Goal: Task Accomplishment & Management: Complete application form

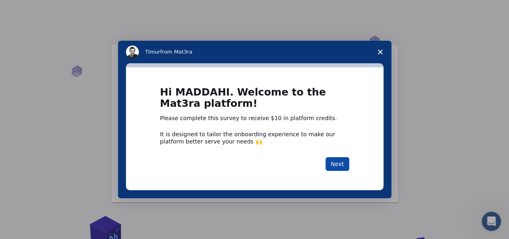
click at [340, 168] on button "Next" at bounding box center [337, 164] width 24 height 14
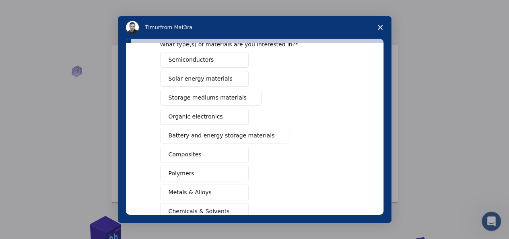
scroll to position [42, 0]
click at [241, 131] on span "Battery and energy storage materials" at bounding box center [222, 135] width 106 height 8
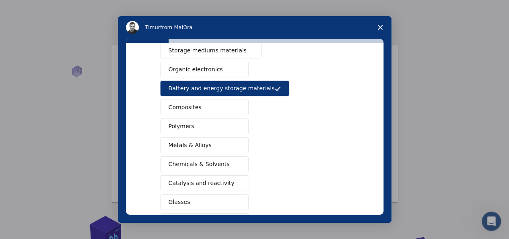
scroll to position [89, 0]
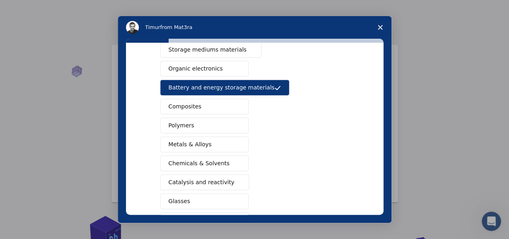
click at [213, 105] on button "Composites" at bounding box center [204, 107] width 89 height 16
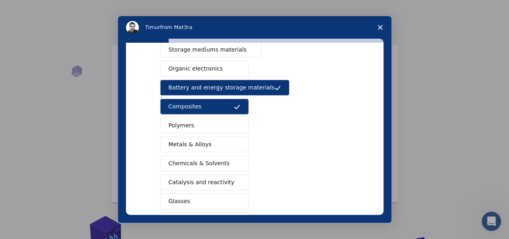
click at [204, 143] on span "Metals & Alloys" at bounding box center [190, 144] width 43 height 8
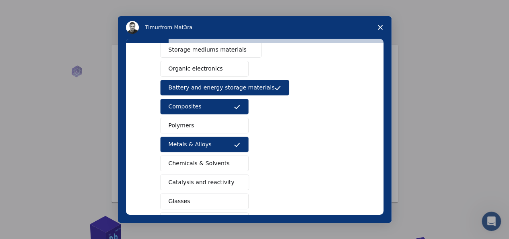
click at [205, 159] on span "Chemicals & Solvents" at bounding box center [199, 163] width 61 height 8
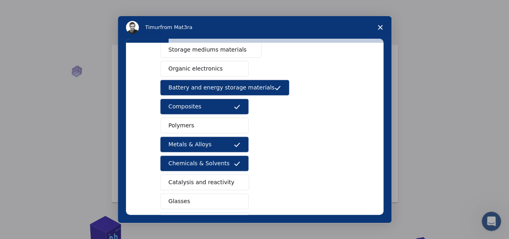
click at [202, 119] on button "Polymers" at bounding box center [204, 125] width 89 height 16
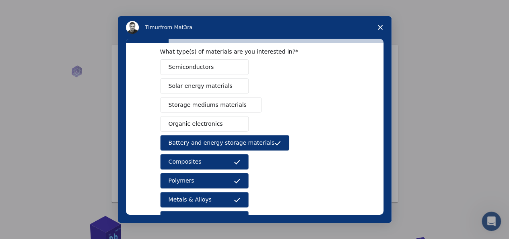
scroll to position [35, 0]
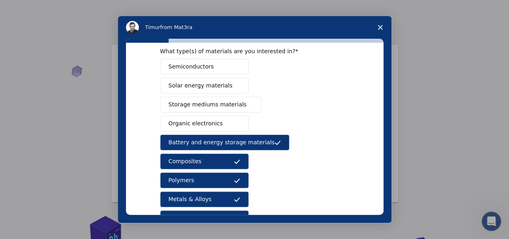
click at [224, 91] on button "Solar energy materials" at bounding box center [204, 86] width 89 height 16
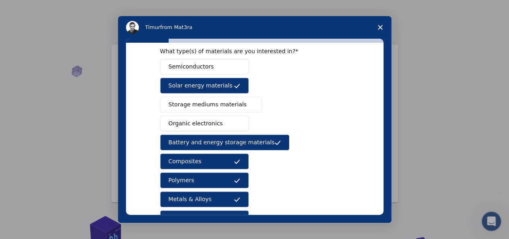
click at [223, 111] on button "Storage mediums materials" at bounding box center [210, 105] width 101 height 16
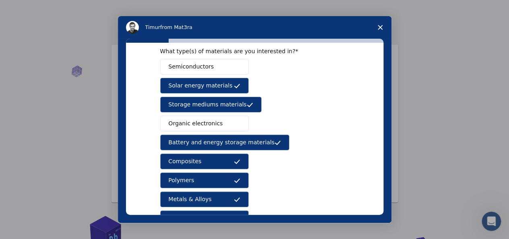
click at [221, 124] on button "Organic electronics" at bounding box center [204, 123] width 89 height 16
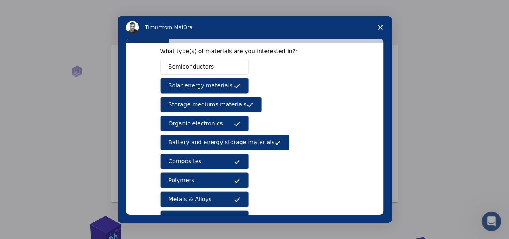
click at [219, 66] on button "Semiconductors" at bounding box center [204, 67] width 89 height 16
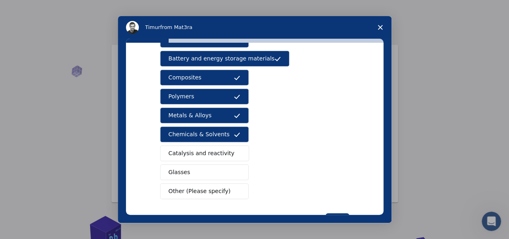
scroll to position [121, 0]
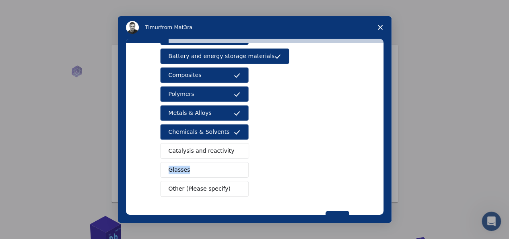
drag, startPoint x: 386, startPoint y: 153, endPoint x: 385, endPoint y: 161, distance: 7.7
click at [385, 161] on div "What type(s) of materials are you interested in? Semiconductors Solar energy ma…" at bounding box center [255, 131] width 274 height 184
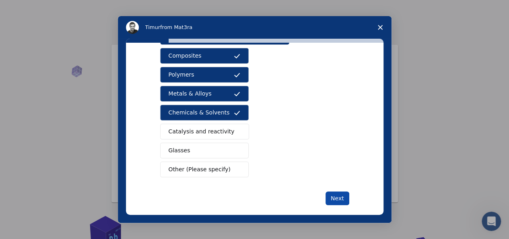
click at [335, 194] on button "Next" at bounding box center [337, 198] width 24 height 14
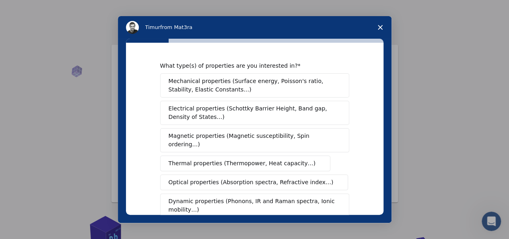
click at [384, 116] on div "What type(s) of properties are you interested in? Mechanical properties (Surfac…" at bounding box center [255, 131] width 274 height 184
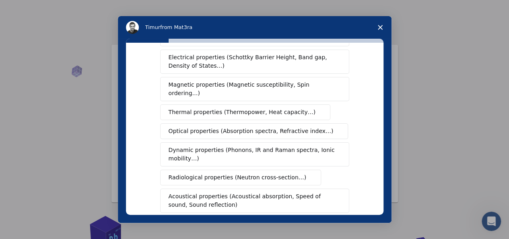
scroll to position [54, 0]
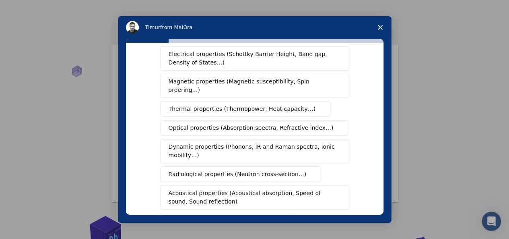
click at [266, 105] on span "Thermal properties (Thermopower, Heat capacity…)" at bounding box center [242, 109] width 147 height 8
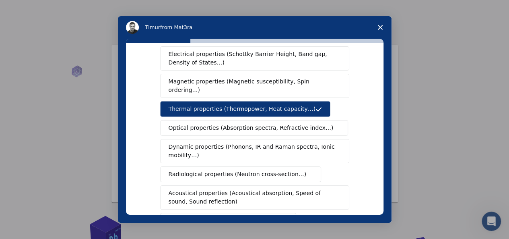
click at [254, 123] on span "Optical properties (Absorption spectra, Refractive index…)" at bounding box center [251, 127] width 165 height 8
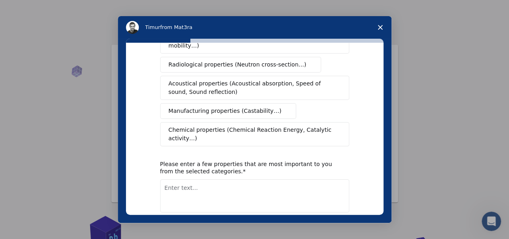
scroll to position [162, 0]
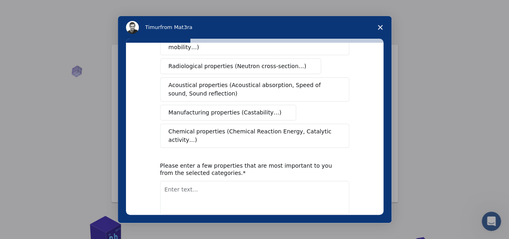
click at [314, 121] on span "Chemical properties (Chemical Reaction Energy, Catalytic activity…)" at bounding box center [254, 119] width 509 height 239
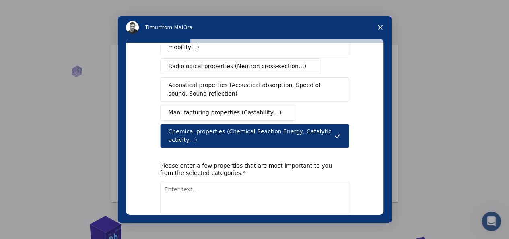
click at [322, 85] on span "Acoustical properties (Acoustical absorption, Speed of sound, Sound reflection)" at bounding box center [252, 89] width 167 height 17
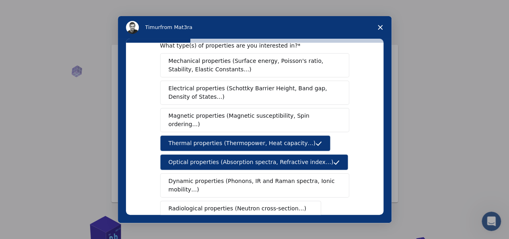
scroll to position [18, 0]
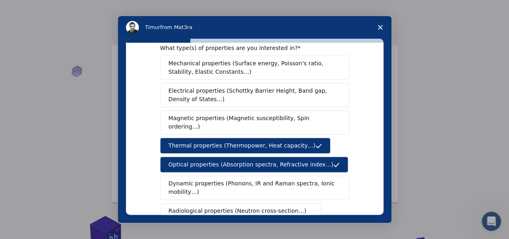
click at [316, 116] on span "Magnetic properties (Magnetic susceptibility, Spin ordering…)" at bounding box center [252, 122] width 166 height 17
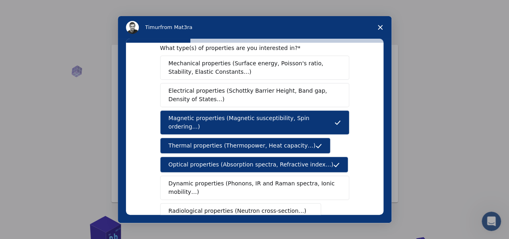
click at [316, 96] on span "Electrical properties (Schottky Barrier Height, Band gap, Density of States…)" at bounding box center [252, 94] width 167 height 17
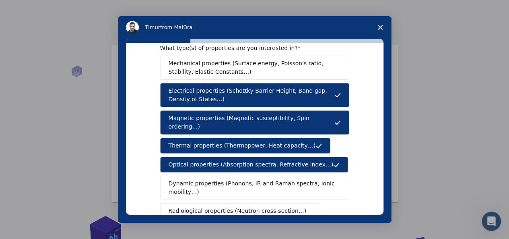
click at [301, 73] on span "Mechanical properties (Surface energy, Poisson's ratio, Stability, Elastic Cons…" at bounding box center [253, 67] width 168 height 17
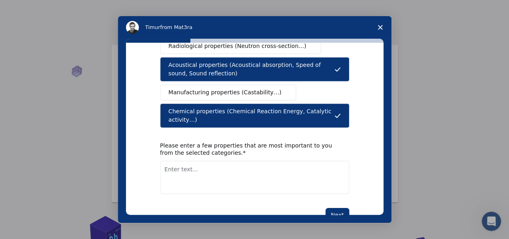
scroll to position [188, 0]
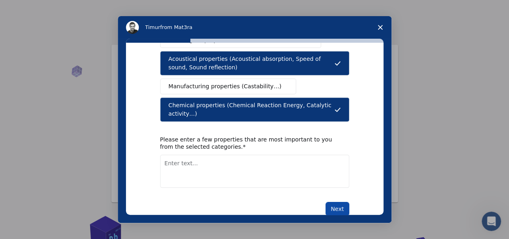
click at [340, 202] on button "Next" at bounding box center [337, 209] width 24 height 14
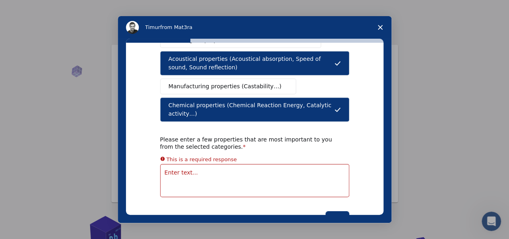
click at [280, 165] on textarea "Enter text..." at bounding box center [254, 180] width 189 height 33
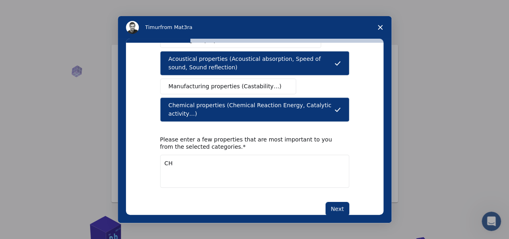
type textarea "C"
type textarea "chemical properties"
click at [334, 202] on button "Next" at bounding box center [337, 209] width 24 height 14
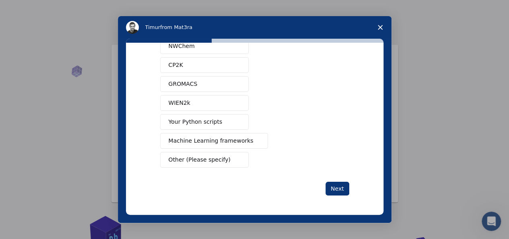
scroll to position [0, 0]
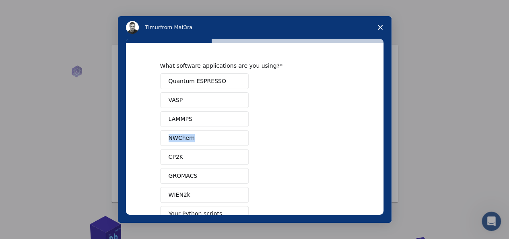
drag, startPoint x: 382, startPoint y: 123, endPoint x: 382, endPoint y: 133, distance: 9.7
click at [382, 133] on div "What software applications are you using? Quantum ESPRESSO VASP LAMMPS NWChem C…" at bounding box center [255, 131] width 274 height 184
click at [259, 118] on div "Quantum ESPRESSO VASP LAMMPS NWChem CP2K GROMACS WIEN2k Your Python scripts Mac…" at bounding box center [254, 166] width 189 height 186
click at [196, 83] on span "Quantum ESPRESSO" at bounding box center [198, 81] width 58 height 8
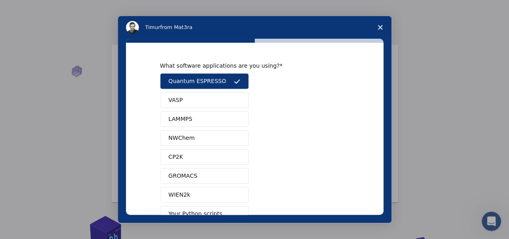
click at [190, 96] on button "VASP" at bounding box center [204, 100] width 89 height 16
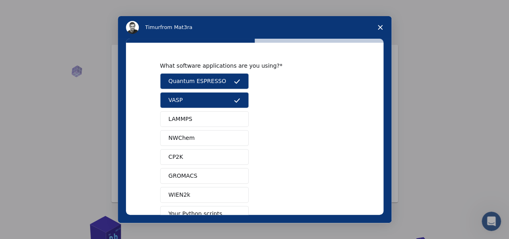
click at [190, 116] on button "LAMMPS" at bounding box center [204, 119] width 89 height 16
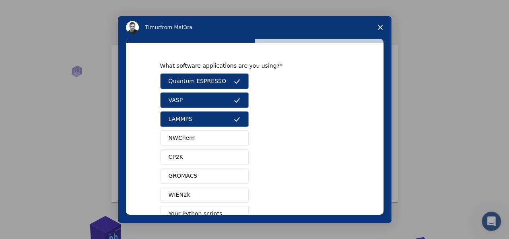
click at [200, 134] on button "NWChem" at bounding box center [204, 138] width 89 height 16
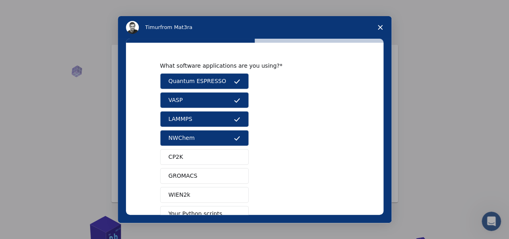
click at [197, 120] on button "LAMMPS" at bounding box center [204, 119] width 89 height 16
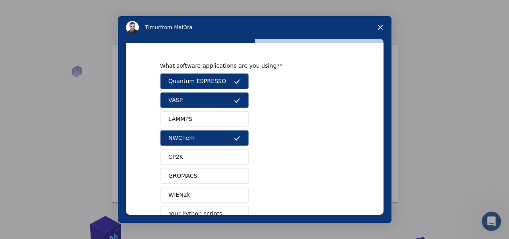
click at [198, 116] on button "LAMMPS" at bounding box center [204, 119] width 89 height 16
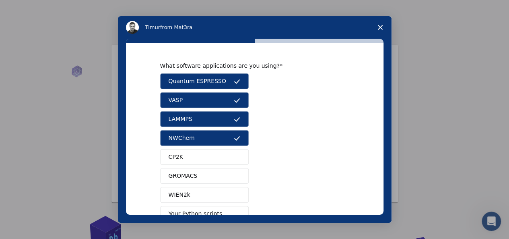
click at [208, 81] on span "Quantum ESPRESSO" at bounding box center [198, 81] width 58 height 8
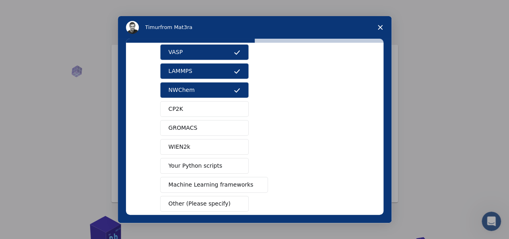
scroll to position [89, 0]
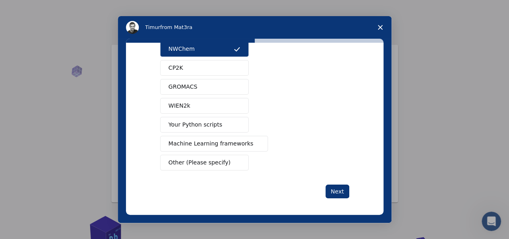
click at [324, 184] on div "Next" at bounding box center [254, 191] width 189 height 14
click at [330, 185] on button "Next" at bounding box center [337, 191] width 24 height 14
click at [220, 85] on button "GROMACS" at bounding box center [204, 87] width 89 height 16
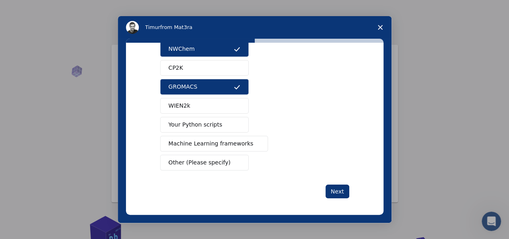
click at [224, 83] on button "GROMACS" at bounding box center [204, 87] width 89 height 16
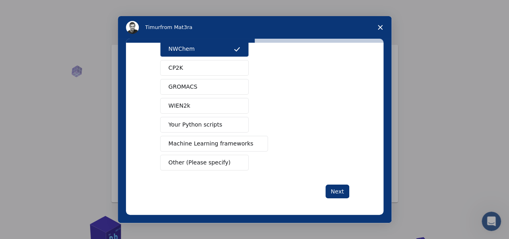
click at [224, 80] on button "GROMACS" at bounding box center [204, 87] width 89 height 16
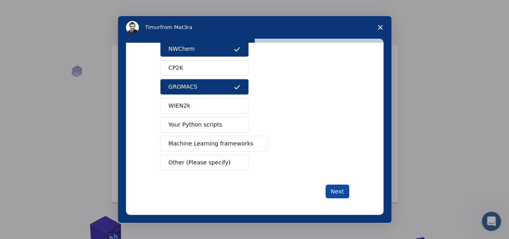
click at [336, 185] on button "Next" at bounding box center [337, 191] width 24 height 14
click at [339, 191] on button "Next" at bounding box center [337, 191] width 24 height 14
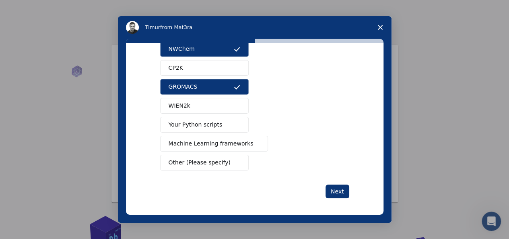
click at [217, 165] on button "Other (Please specify)" at bounding box center [204, 162] width 89 height 16
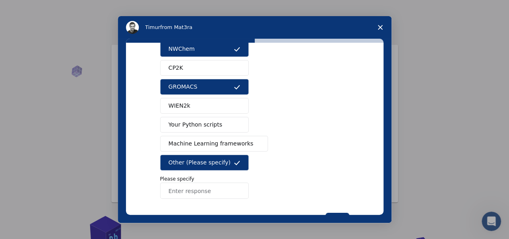
click at [218, 162] on span "Other (Please specify)" at bounding box center [200, 162] width 62 height 8
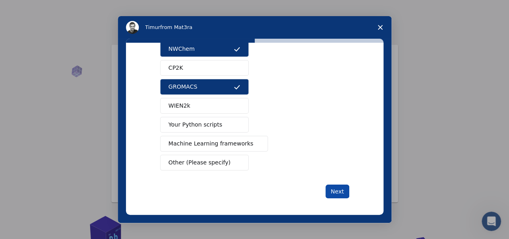
click at [340, 185] on button "Next" at bounding box center [337, 191] width 24 height 14
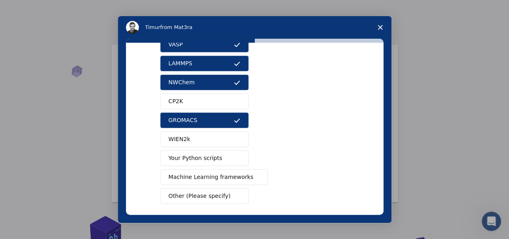
scroll to position [0, 0]
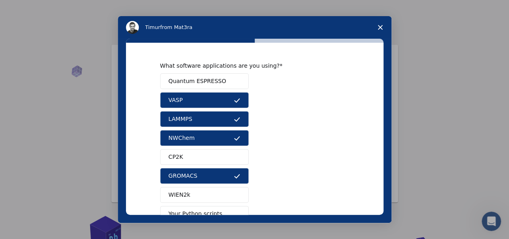
click at [219, 181] on button "GROMACS" at bounding box center [204, 176] width 89 height 16
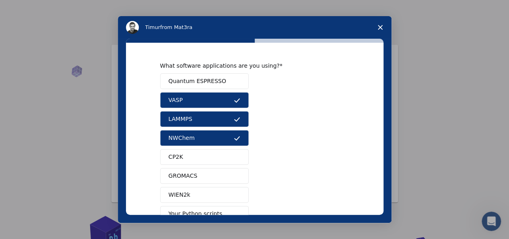
click at [217, 120] on button "LAMMPS" at bounding box center [204, 119] width 89 height 16
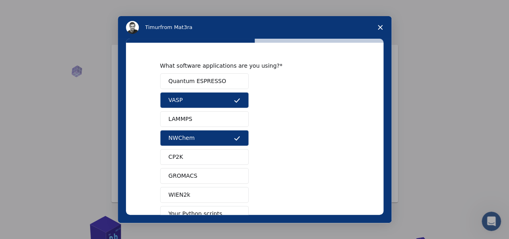
click at [215, 104] on button "VASP" at bounding box center [204, 100] width 89 height 16
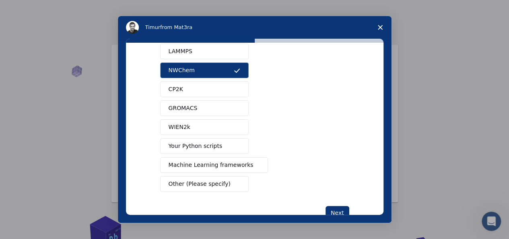
scroll to position [89, 0]
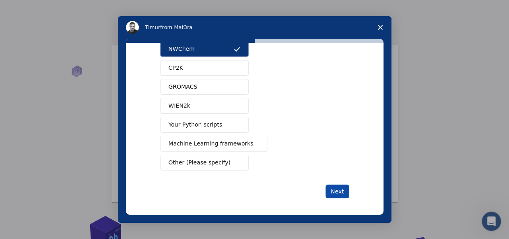
click at [338, 193] on div "What software applications are you using? Quantum ESPRESSO VASP LAMMPS NWChem C…" at bounding box center [254, 129] width 257 height 172
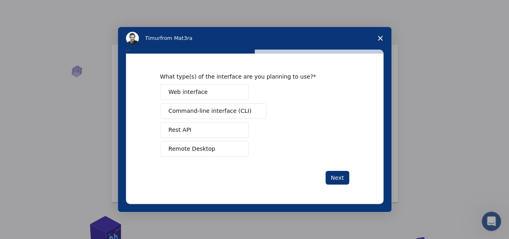
click at [220, 95] on button "Web interface" at bounding box center [204, 92] width 89 height 16
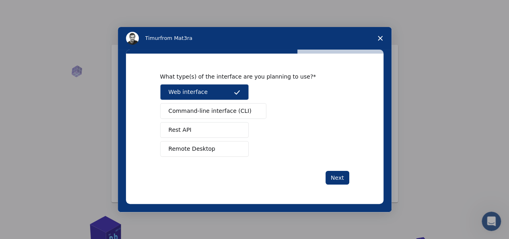
click at [197, 151] on span "Remote Desktop" at bounding box center [192, 148] width 47 height 8
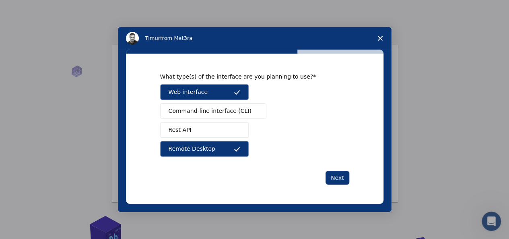
click at [197, 93] on span "Web interface" at bounding box center [188, 92] width 39 height 8
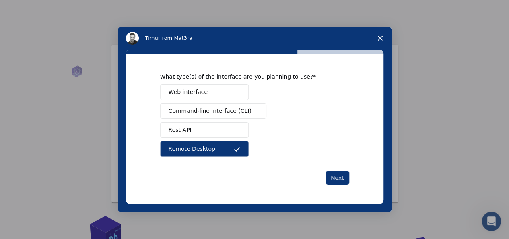
click at [197, 93] on span "Web interface" at bounding box center [188, 92] width 39 height 8
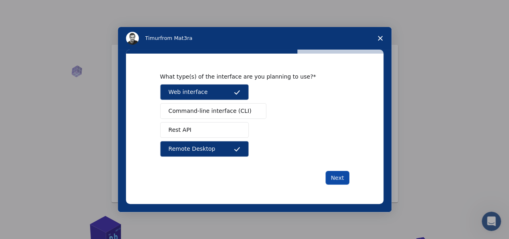
click at [335, 171] on button "Next" at bounding box center [337, 178] width 24 height 14
click at [241, 94] on button "Web interface" at bounding box center [204, 92] width 89 height 16
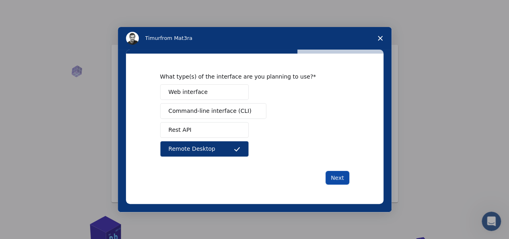
click at [336, 178] on button "Next" at bounding box center [337, 178] width 24 height 14
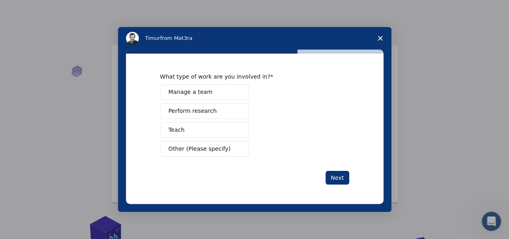
click at [207, 96] on button "Manage a team" at bounding box center [204, 92] width 89 height 16
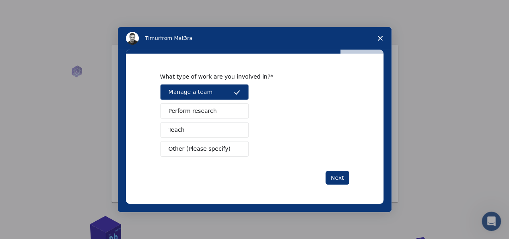
click at [207, 96] on button "Manage a team" at bounding box center [204, 92] width 89 height 16
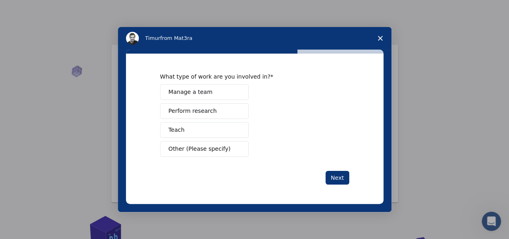
click at [206, 108] on span "Perform research" at bounding box center [193, 111] width 48 height 8
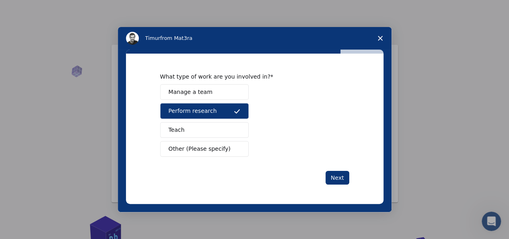
click at [350, 177] on div "What type of work are you involved in? Manage a team Perform research Teach Oth…" at bounding box center [254, 129] width 257 height 150
click at [345, 178] on button "Next" at bounding box center [337, 178] width 24 height 14
click at [341, 178] on button "Next" at bounding box center [337, 178] width 24 height 14
click at [340, 180] on button "Next" at bounding box center [337, 178] width 24 height 14
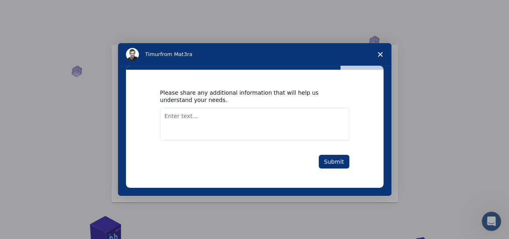
click at [231, 94] on div "Please share any additional information that will help us understand your needs." at bounding box center [248, 96] width 177 height 14
click at [231, 115] on textarea "Enter text..." at bounding box center [254, 123] width 189 height 33
type textarea "no need for further inormations"
click at [347, 165] on button "Submit" at bounding box center [334, 161] width 31 height 14
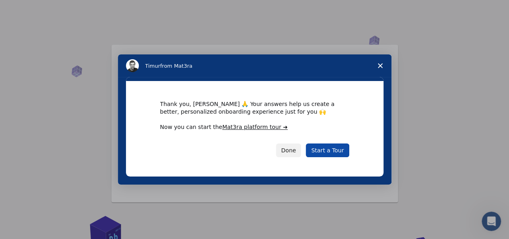
click at [329, 148] on link "Start a Tour" at bounding box center [327, 150] width 43 height 14
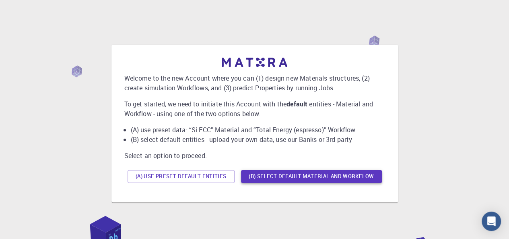
click at [321, 176] on button "(B) Select default material and workflow" at bounding box center [311, 176] width 141 height 13
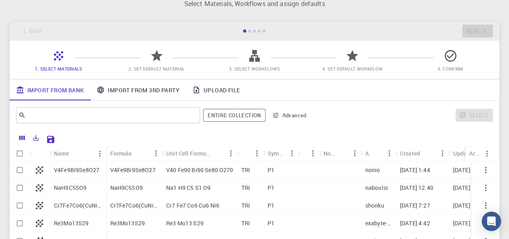
scroll to position [22, 0]
click at [159, 58] on icon at bounding box center [157, 55] width 12 height 11
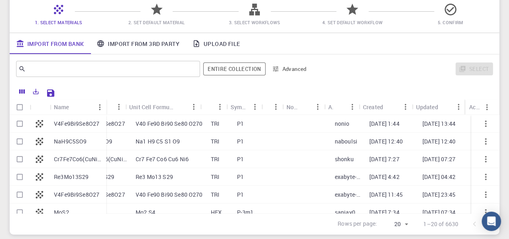
scroll to position [68, 0]
click at [41, 125] on icon at bounding box center [39, 123] width 11 height 11
checkbox input "true"
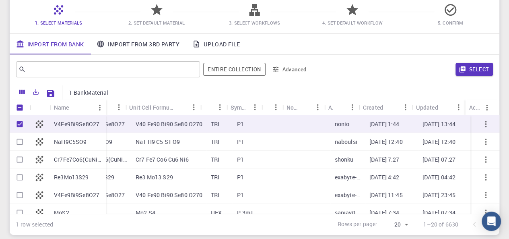
click at [38, 134] on div at bounding box center [40, 142] width 20 height 18
checkbox input "true"
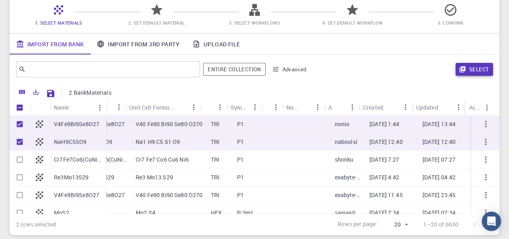
drag, startPoint x: 470, startPoint y: 76, endPoint x: 473, endPoint y: 73, distance: 4.8
click at [473, 73] on div "Select" at bounding box center [403, 69] width 179 height 19
click at [473, 73] on button "Select" at bounding box center [473, 69] width 37 height 13
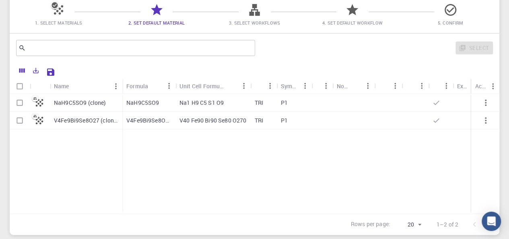
click at [487, 105] on icon "button" at bounding box center [486, 103] width 10 height 10
click at [487, 123] on icon "button" at bounding box center [486, 120] width 10 height 10
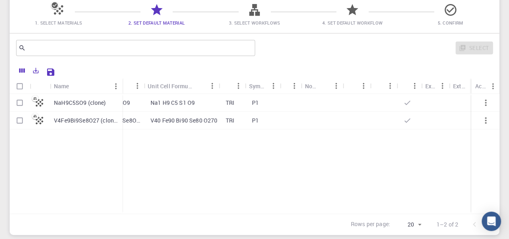
scroll to position [0, 32]
drag, startPoint x: 412, startPoint y: 207, endPoint x: 190, endPoint y: 194, distance: 222.0
click at [190, 194] on div "NaH9C5SO9 (clone) V4Fe9Bi9Se8O27 (clone) NaH9C5SO9 Na1 H9 C5 S1 O9 TRI P1 V4Fe9…" at bounding box center [242, 153] width 529 height 119
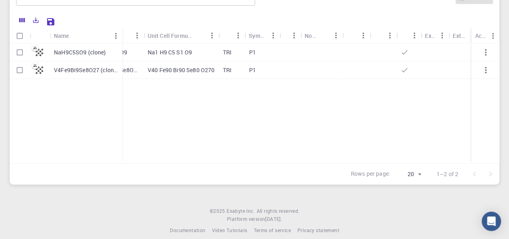
scroll to position [75, 0]
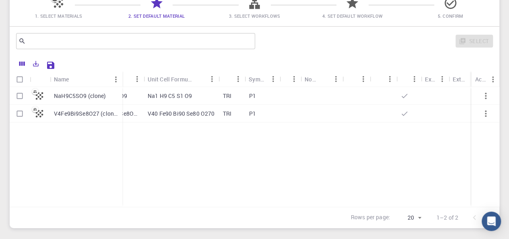
click at [16, 97] on input "Select row" at bounding box center [19, 95] width 15 height 15
checkbox input "true"
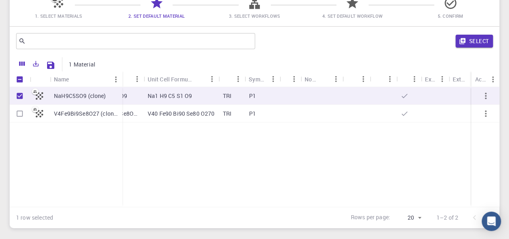
click at [23, 110] on input "Select row" at bounding box center [19, 113] width 15 height 15
checkbox input "true"
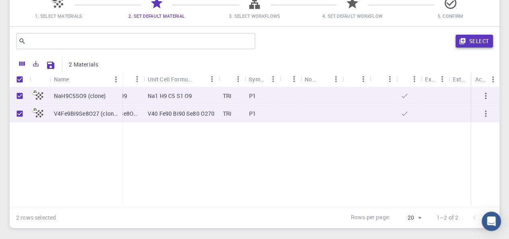
click at [468, 43] on button "Select" at bounding box center [473, 41] width 37 height 13
checkbox input "false"
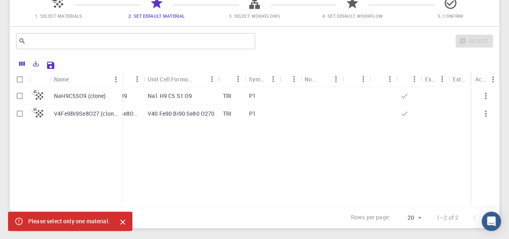
click at [19, 97] on input "Select row" at bounding box center [19, 95] width 15 height 15
checkbox input "true"
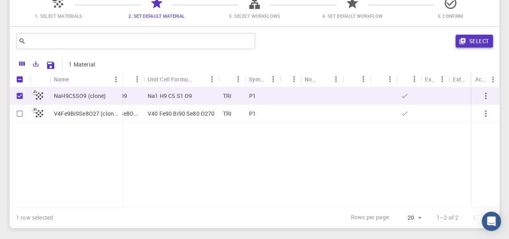
click at [480, 42] on button "Select" at bounding box center [473, 41] width 37 height 13
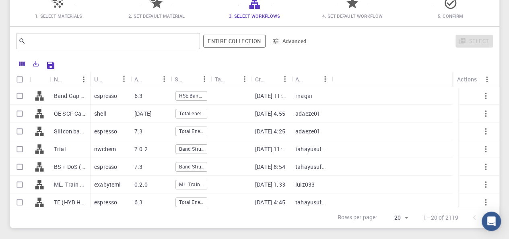
scroll to position [0, 2]
